Goal: Task Accomplishment & Management: Use online tool/utility

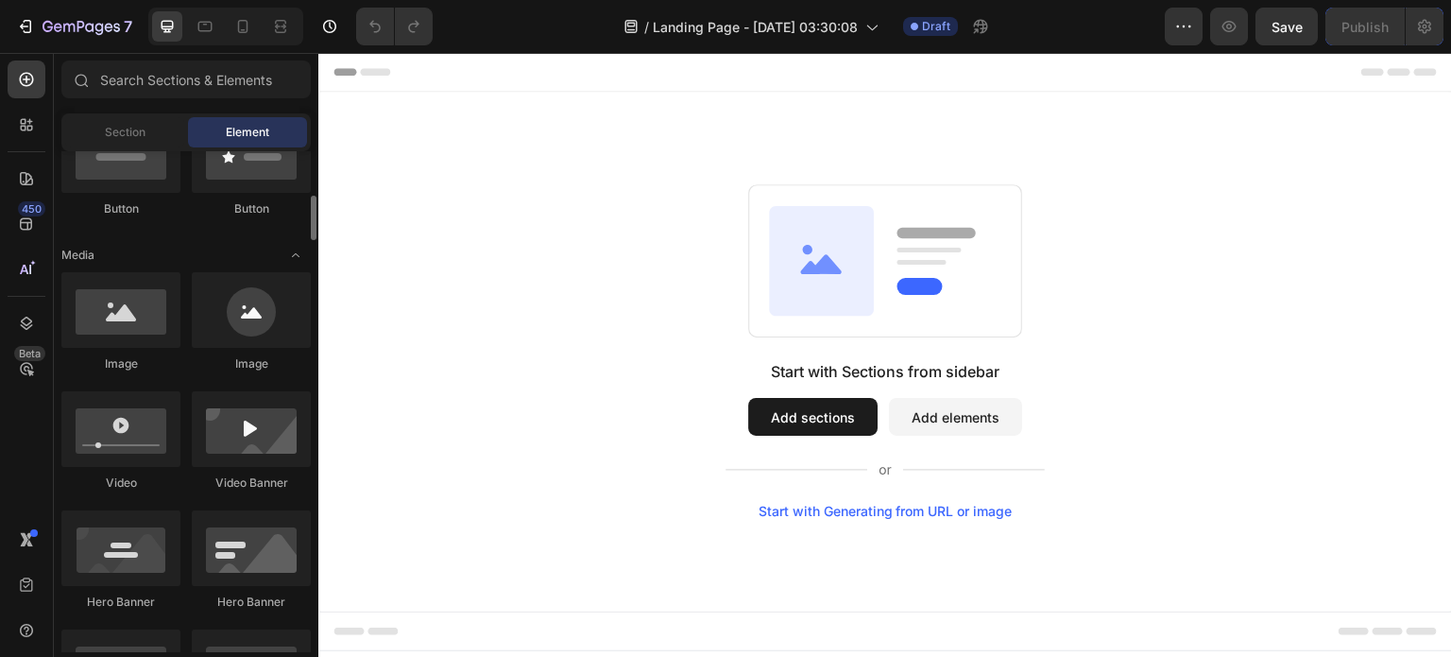
scroll to position [126, 0]
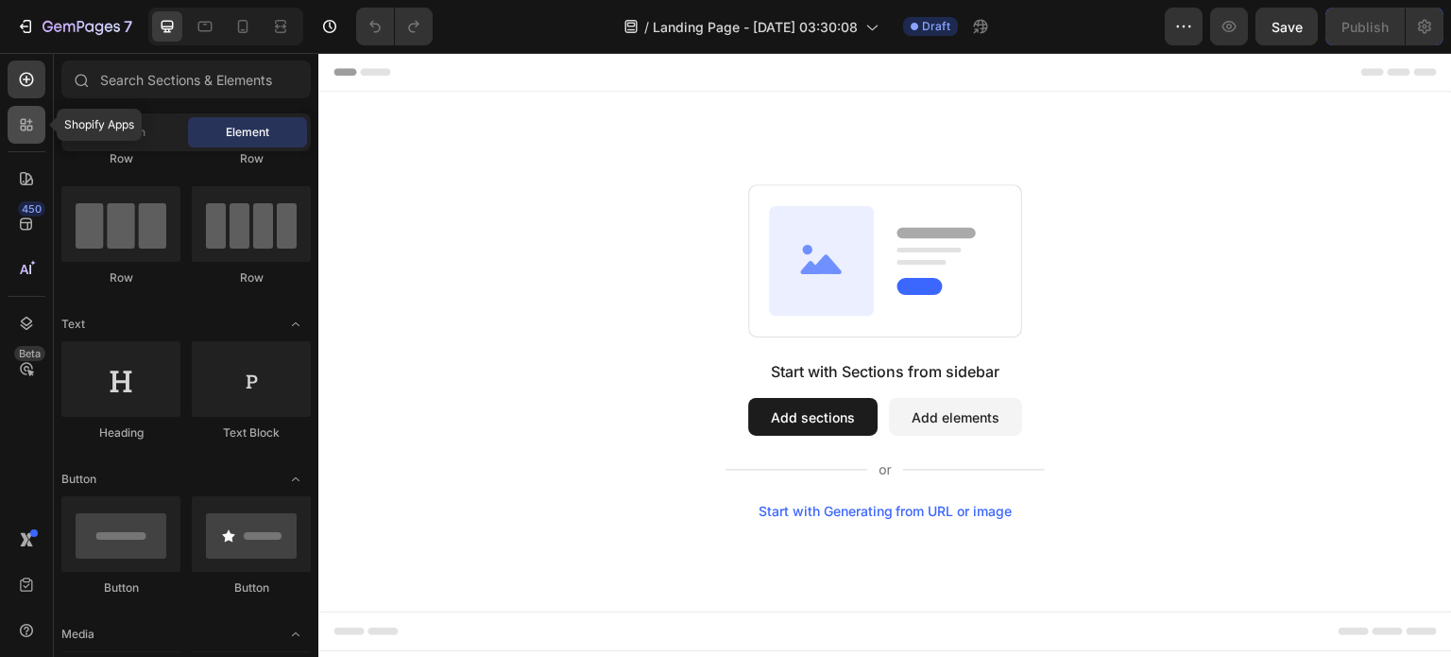
click at [26, 112] on div at bounding box center [27, 125] width 38 height 38
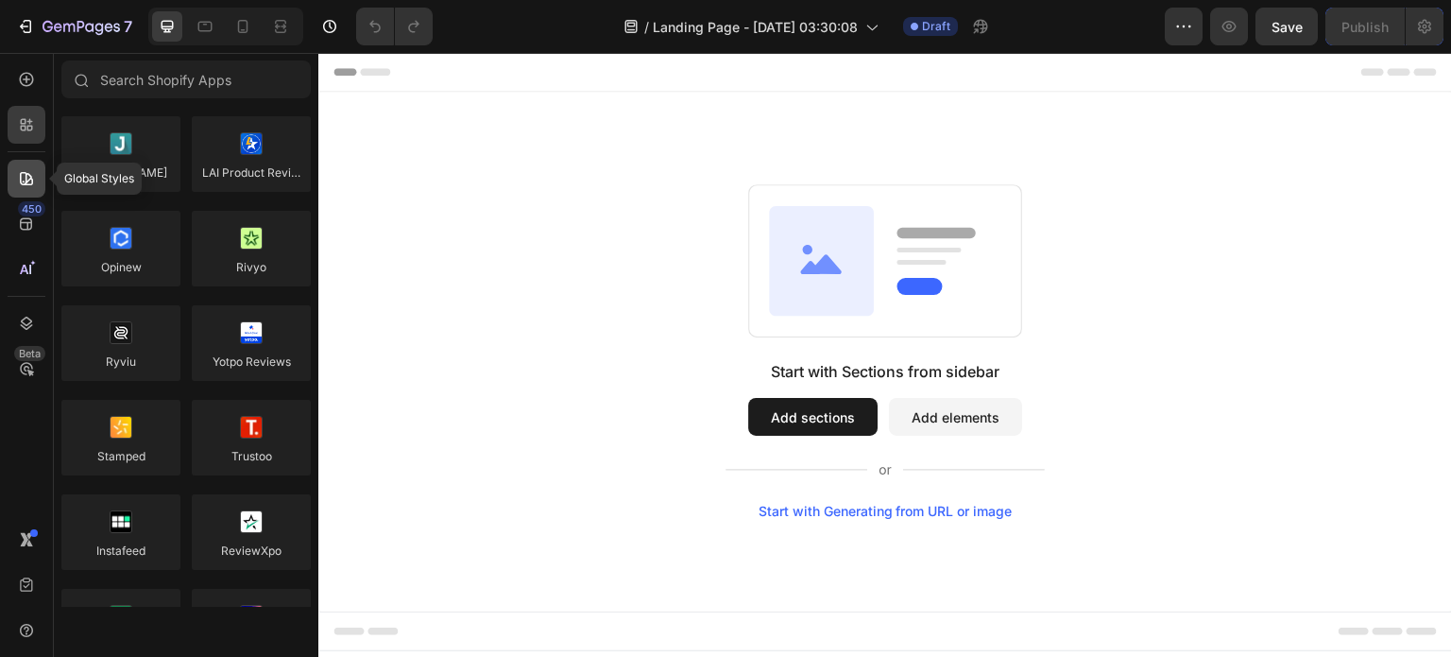
click at [24, 186] on icon at bounding box center [26, 178] width 19 height 19
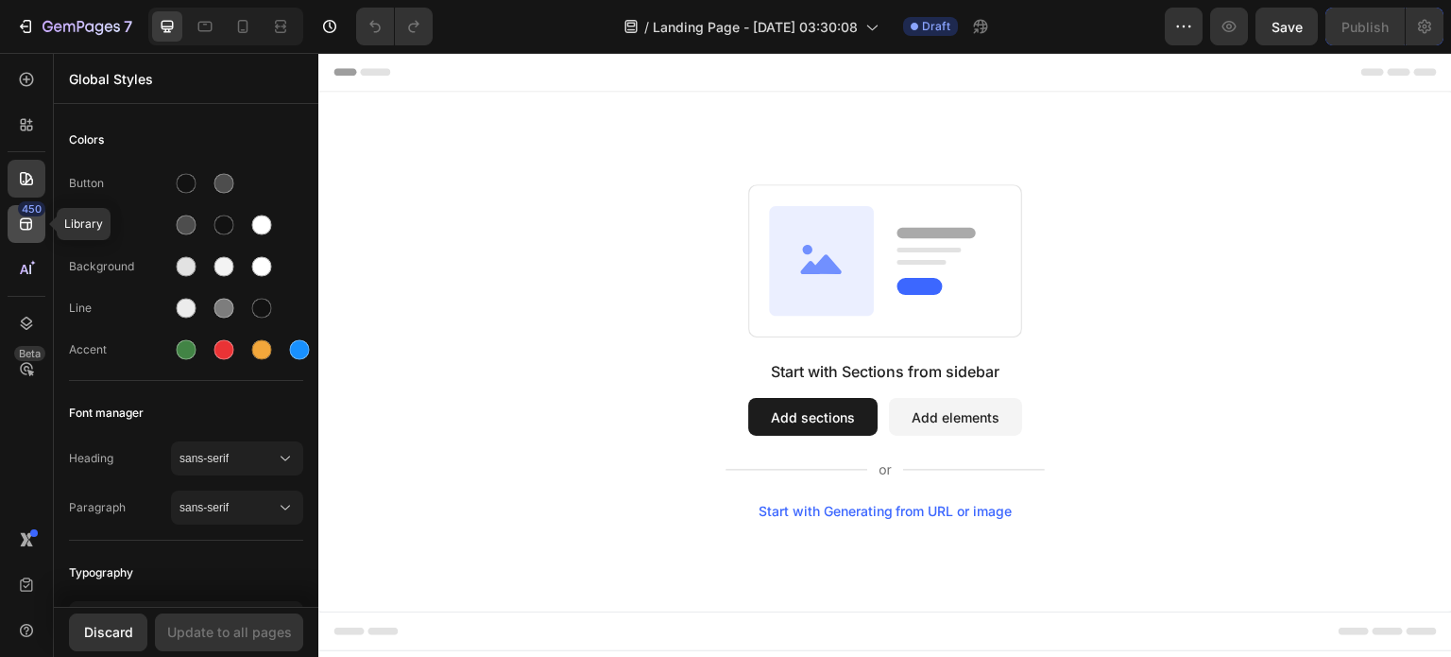
click at [20, 233] on div "450" at bounding box center [27, 224] width 38 height 38
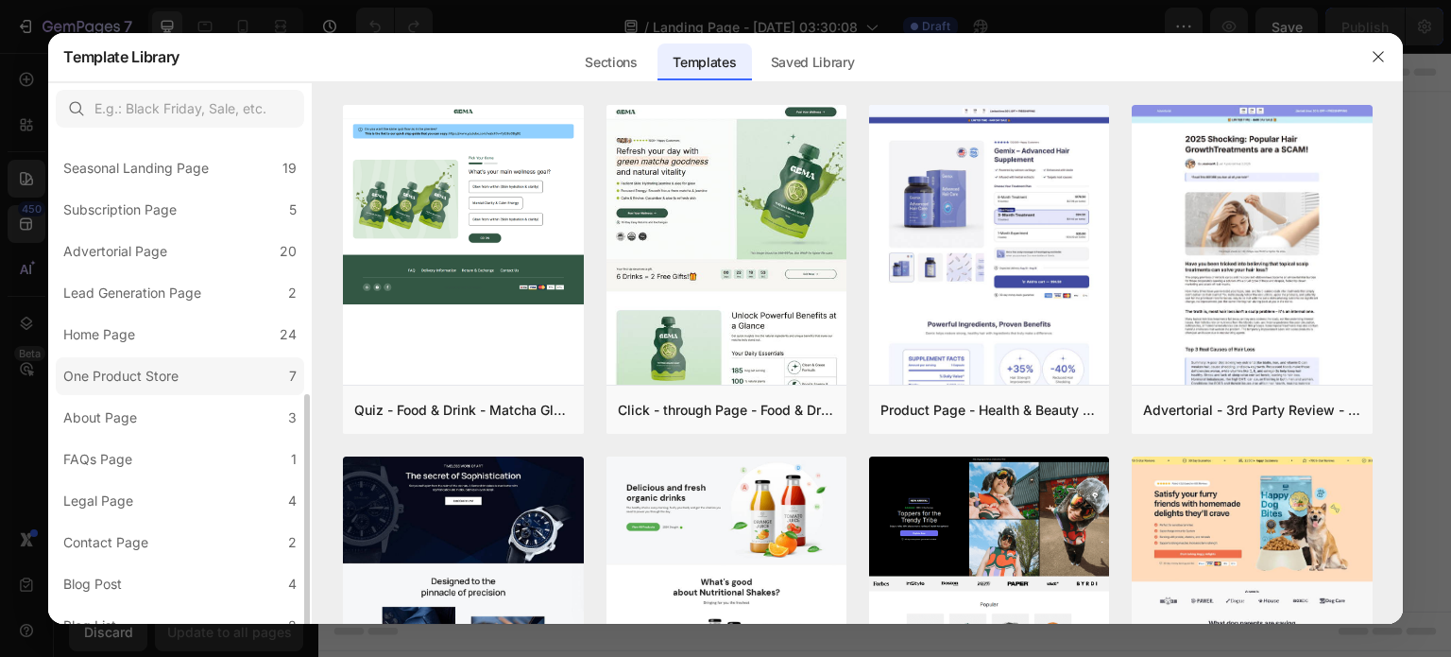
scroll to position [229, 0]
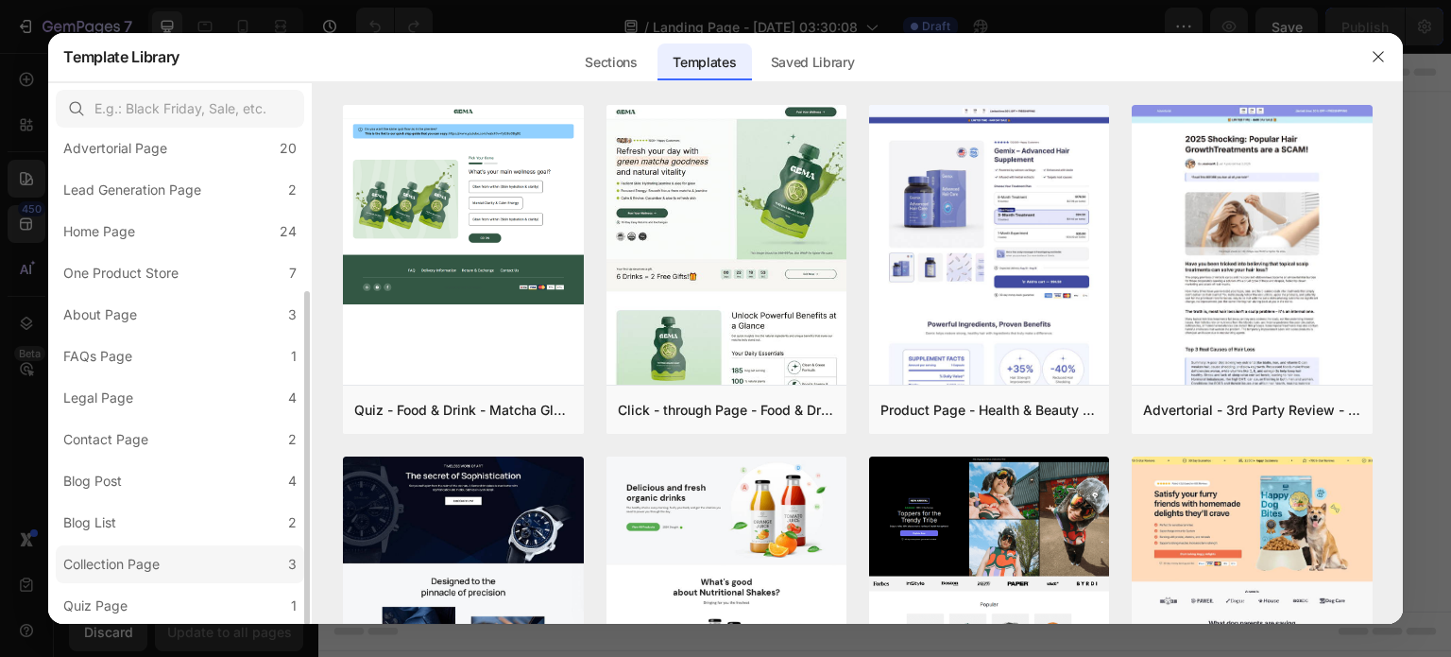
click at [185, 578] on label "Collection Page 3" at bounding box center [180, 564] width 248 height 38
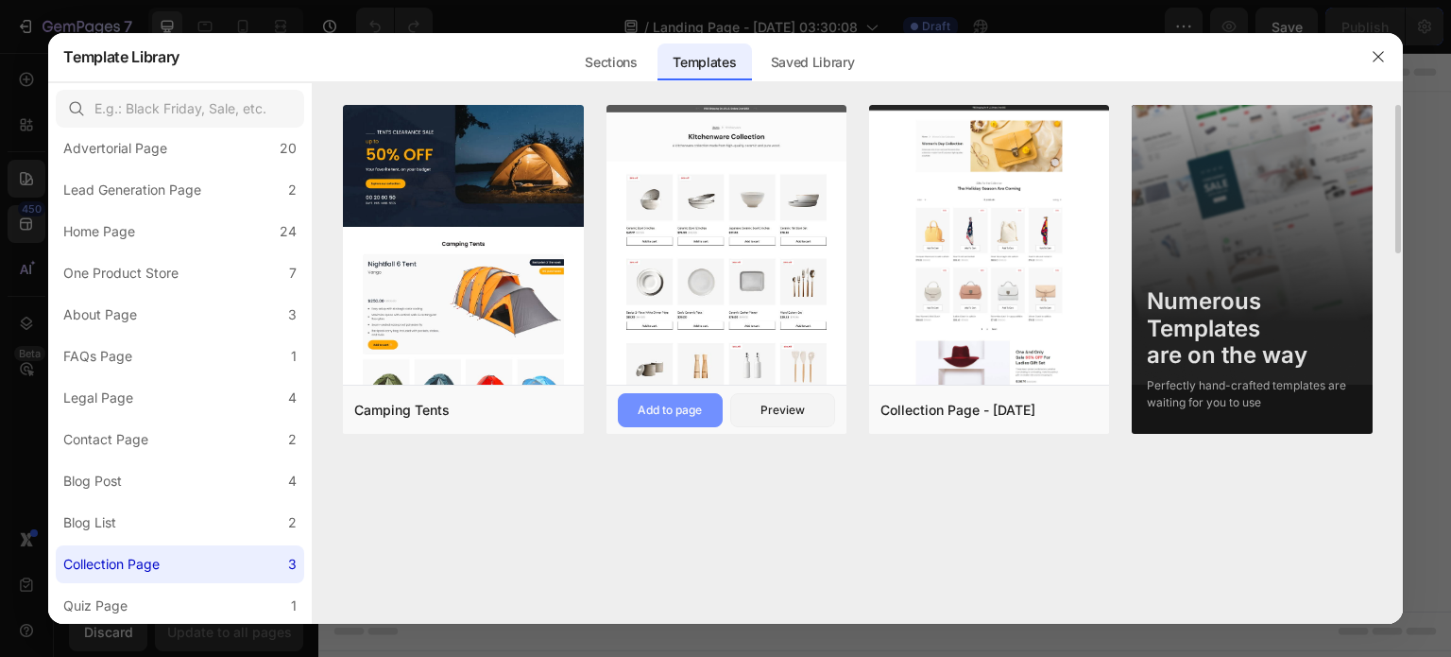
click at [668, 407] on div "Add to page" at bounding box center [670, 409] width 64 height 17
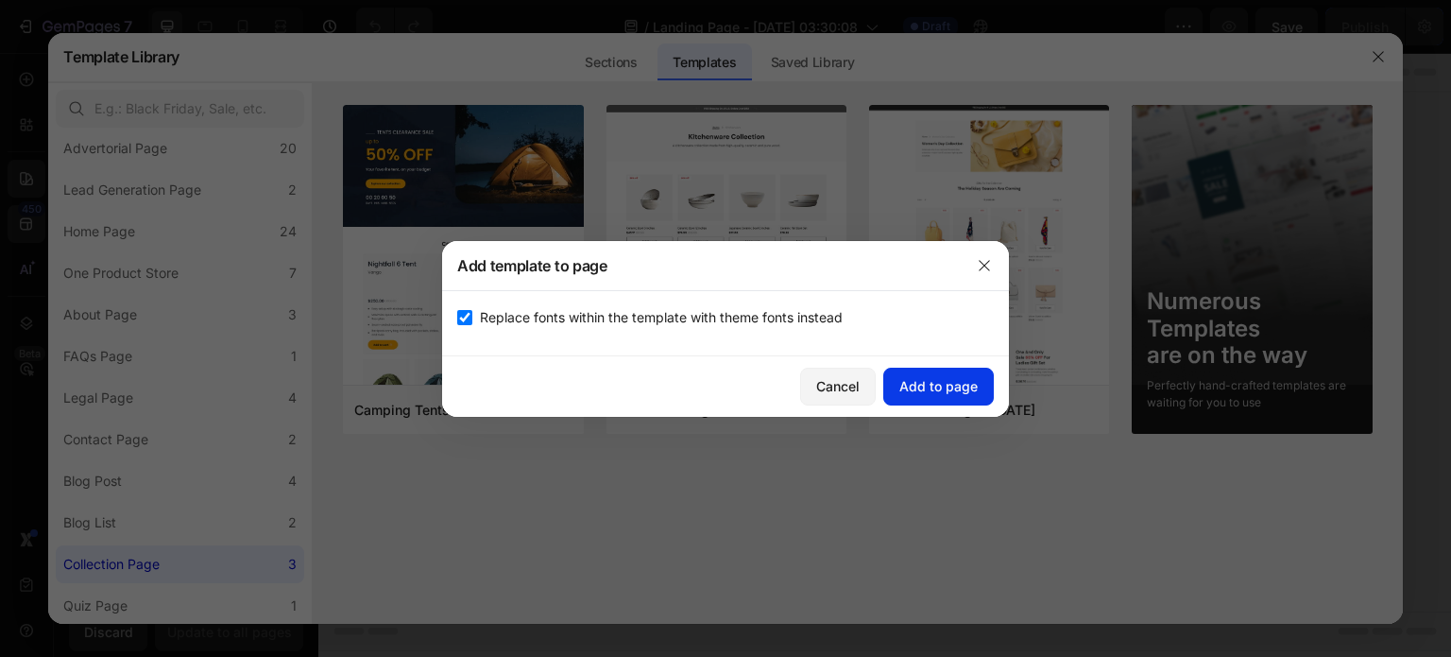
click at [937, 382] on div "Add to page" at bounding box center [938, 386] width 78 height 20
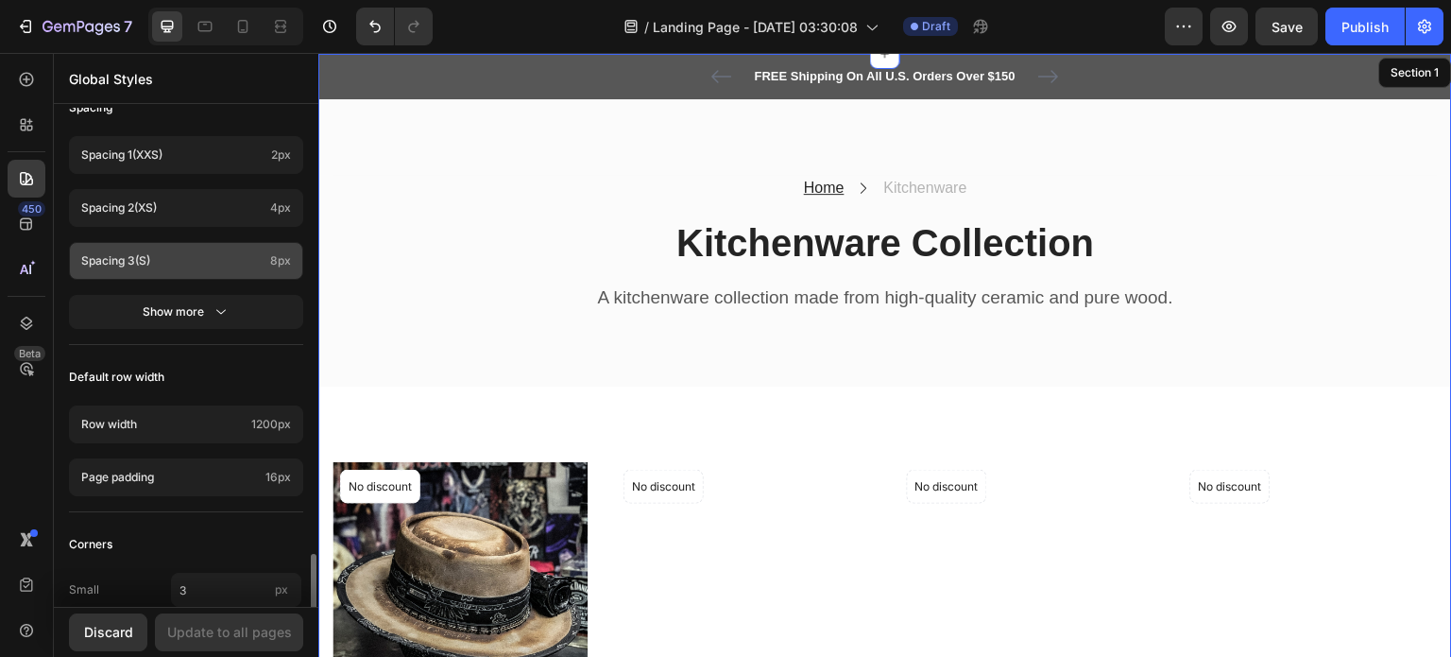
scroll to position [883, 0]
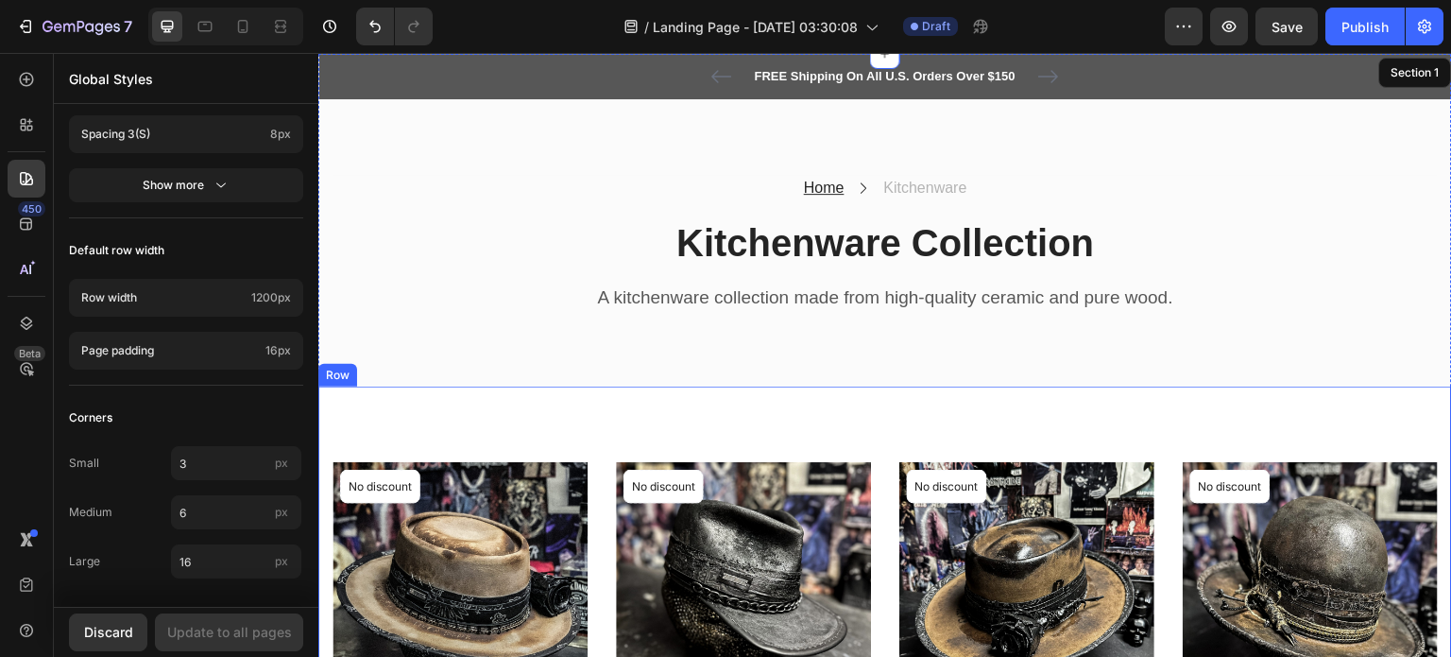
click at [599, 441] on div "Product Images & Gallery No discount Not be displayed when published Product Ba…" at bounding box center [885, 655] width 1134 height 538
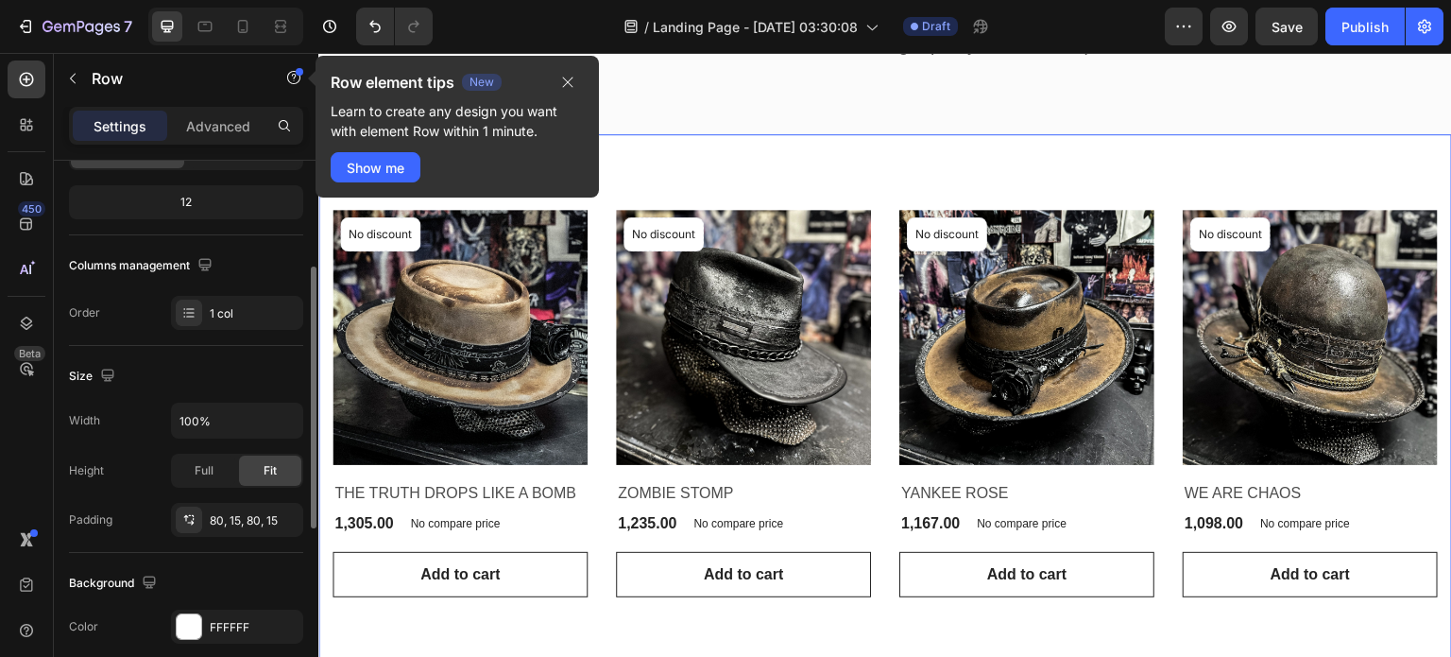
scroll to position [95, 0]
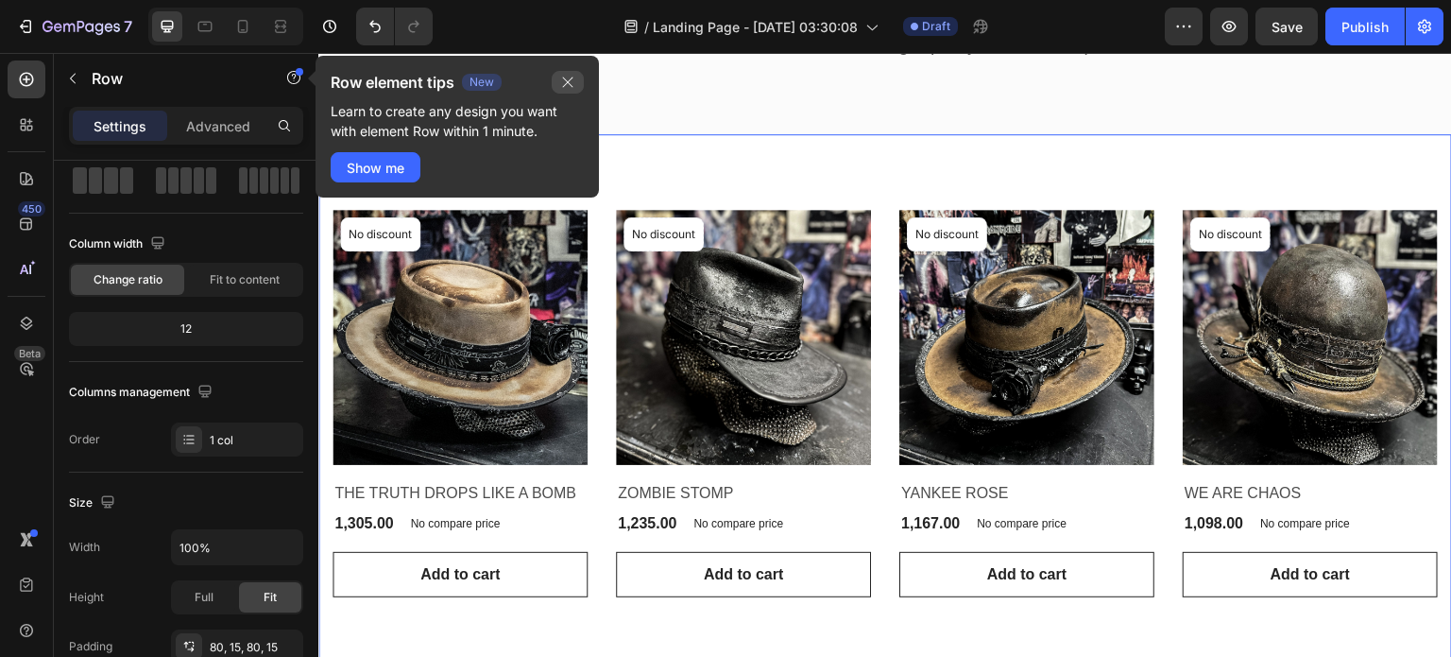
click at [570, 79] on icon "button" at bounding box center [567, 82] width 15 height 15
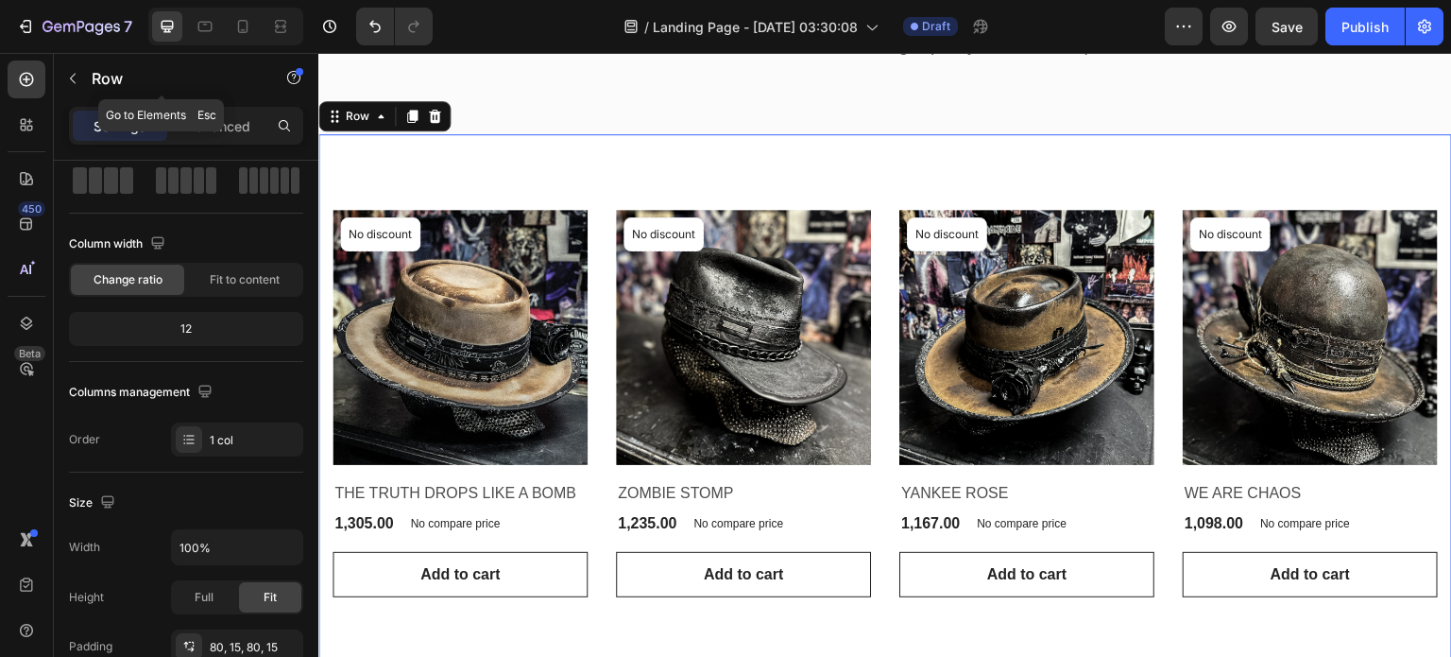
click at [70, 81] on icon "button" at bounding box center [72, 78] width 15 height 15
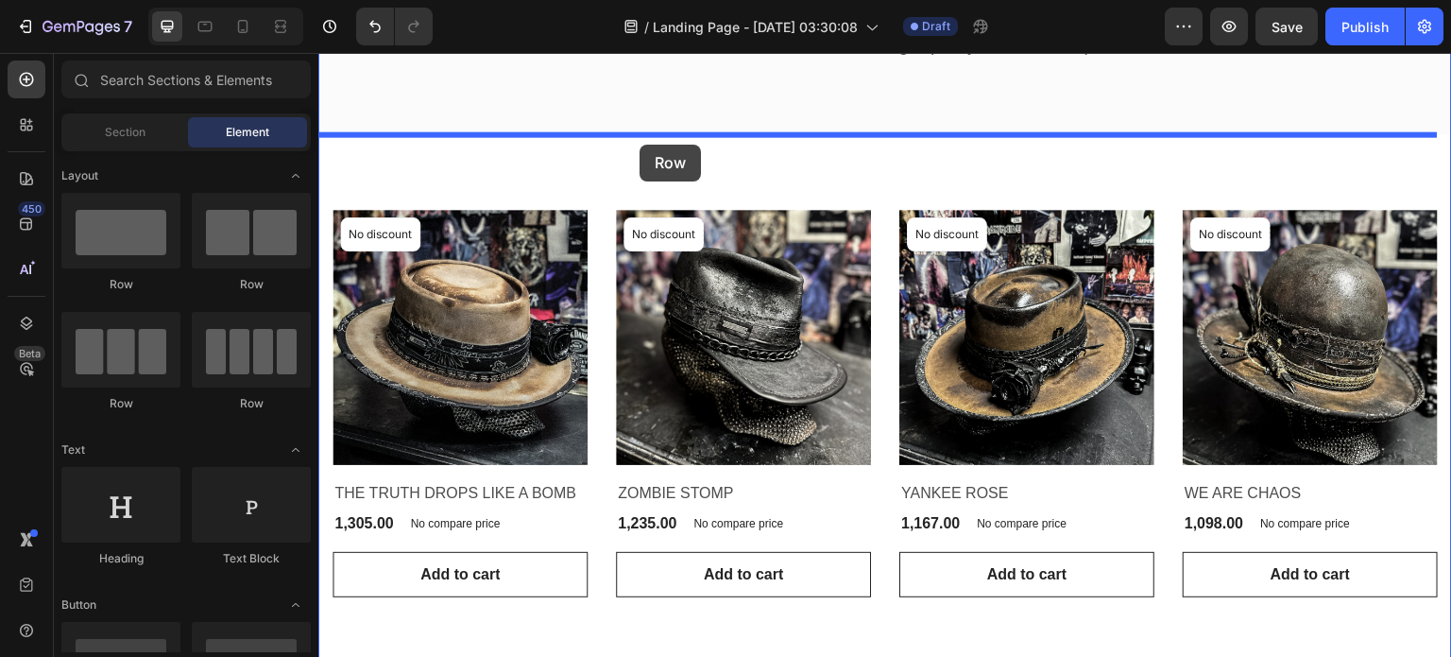
drag, startPoint x: 411, startPoint y: 419, endPoint x: 655, endPoint y: 122, distance: 384.6
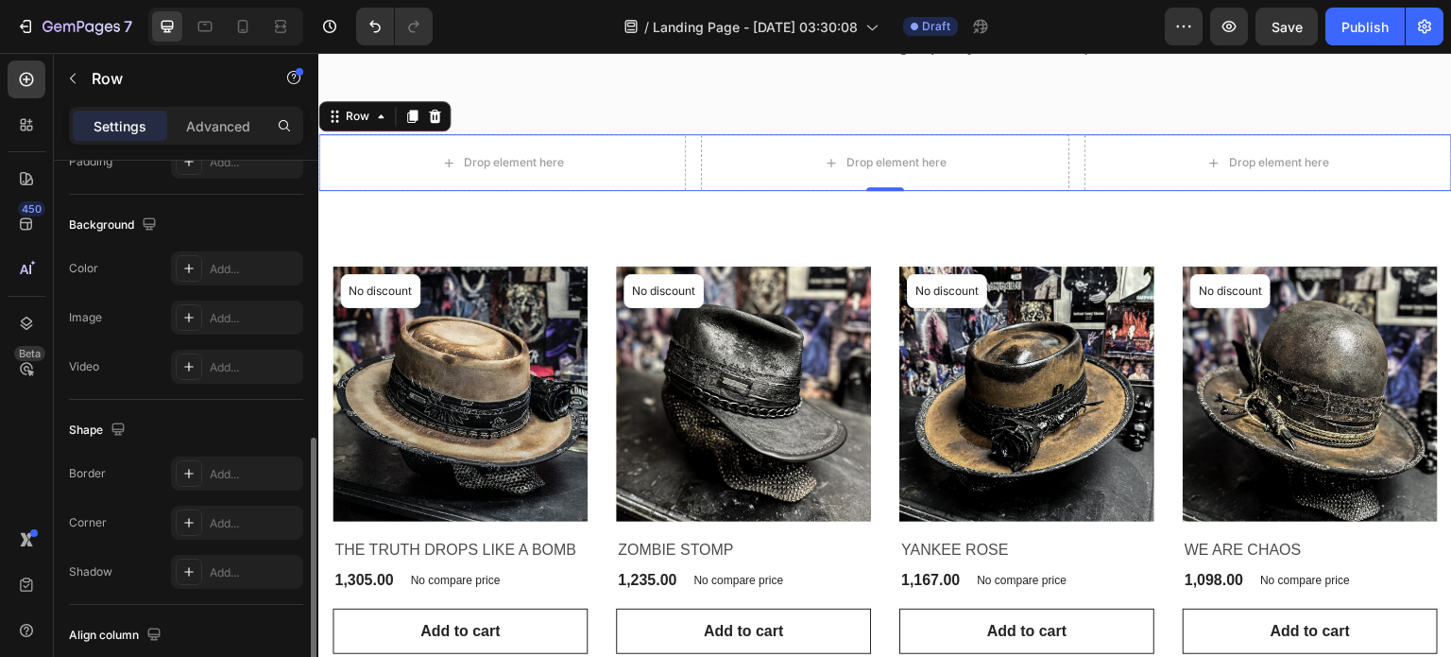
scroll to position [436, 0]
